Goal: Submit feedback/report problem: Submit feedback/report problem

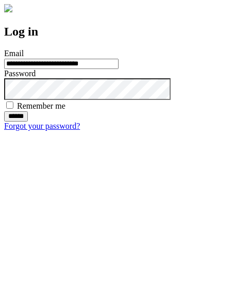
type input "**********"
click at [28, 122] on input "******" at bounding box center [16, 116] width 24 height 10
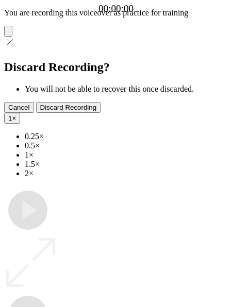
type input "**********"
